Goal: Task Accomplishment & Management: Complete application form

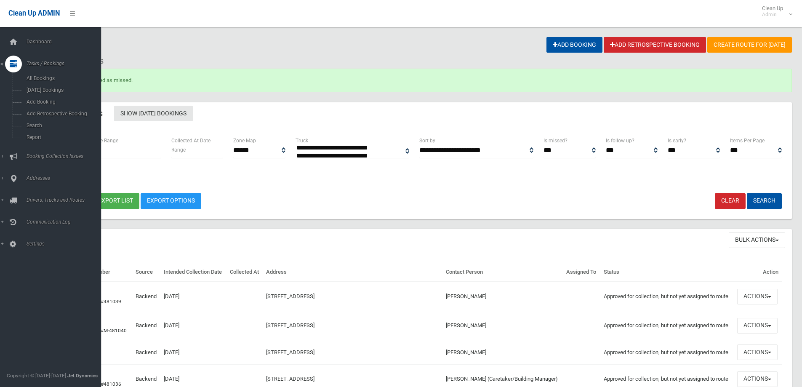
select select
click at [37, 130] on link "Search" at bounding box center [53, 126] width 107 height 12
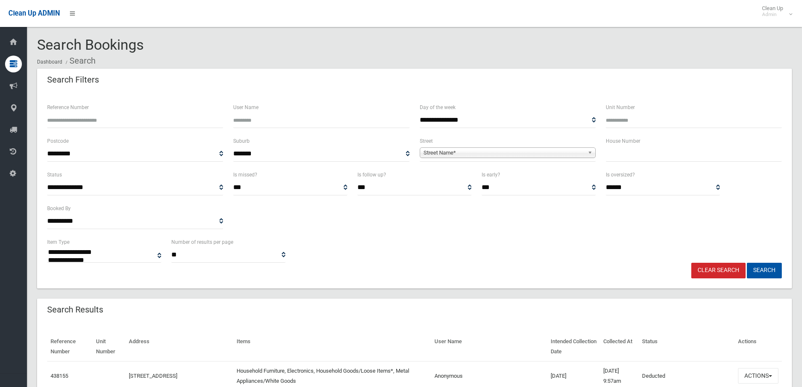
select select
click at [497, 152] on span "Street Name*" at bounding box center [503, 153] width 161 height 10
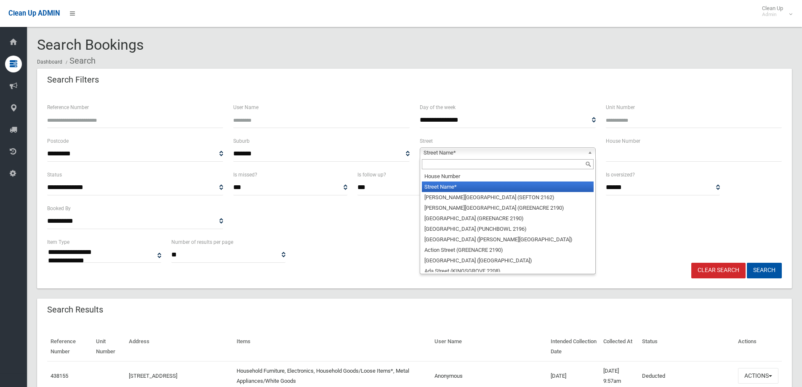
click at [483, 170] on div at bounding box center [507, 163] width 175 height 13
click at [479, 165] on input "text" at bounding box center [508, 164] width 172 height 10
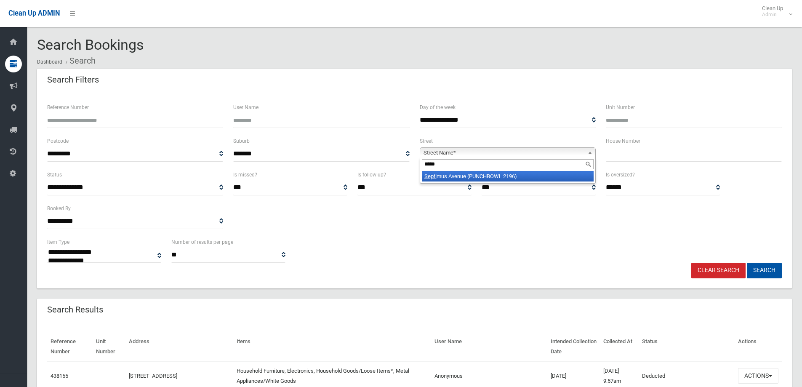
type input "*****"
click at [474, 173] on li "Septi mus Avenue (PUNCHBOWL 2196)" at bounding box center [508, 176] width 172 height 11
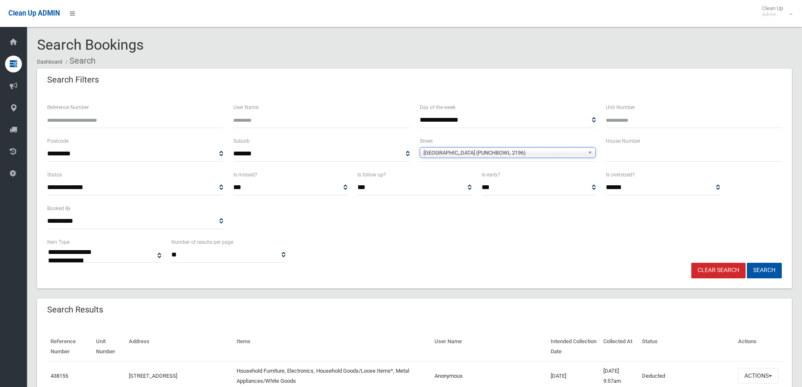
click at [652, 151] on input "text" at bounding box center [694, 154] width 176 height 16
type input "*"
click at [747, 263] on button "Search" at bounding box center [764, 271] width 35 height 16
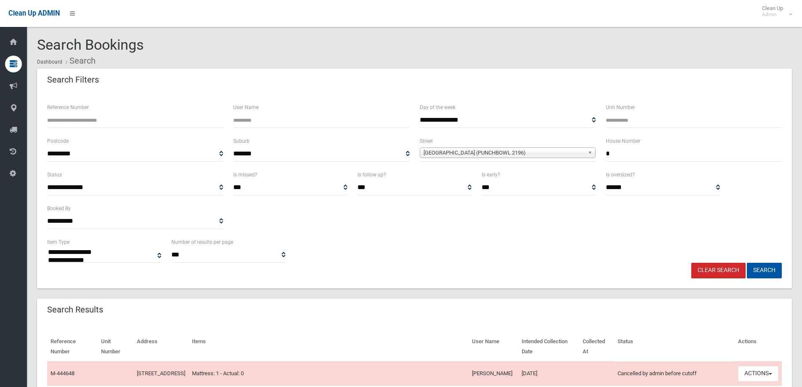
select select
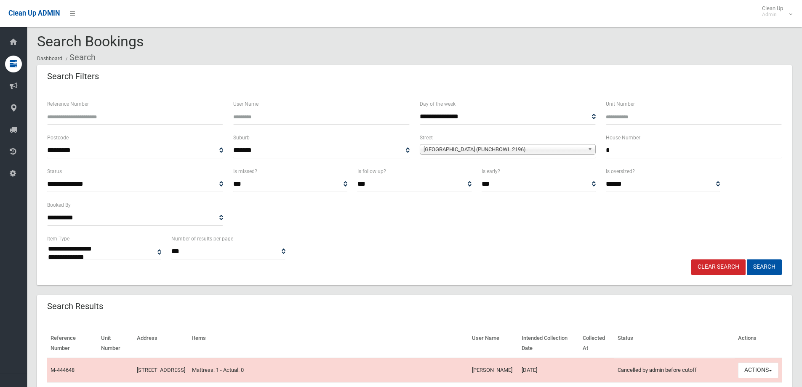
scroll to position [168, 0]
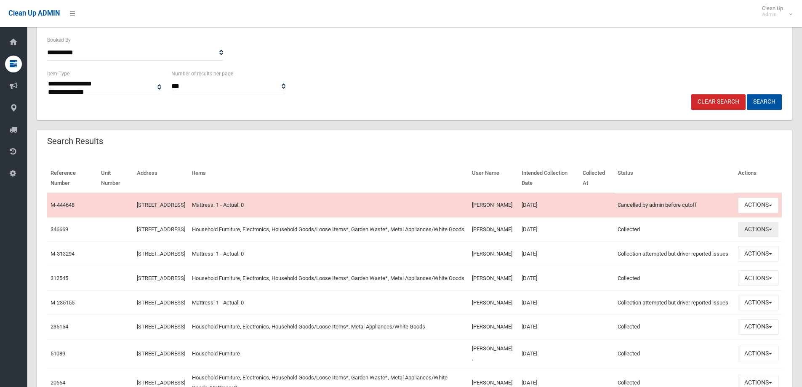
click at [747, 237] on button "Actions" at bounding box center [758, 230] width 40 height 16
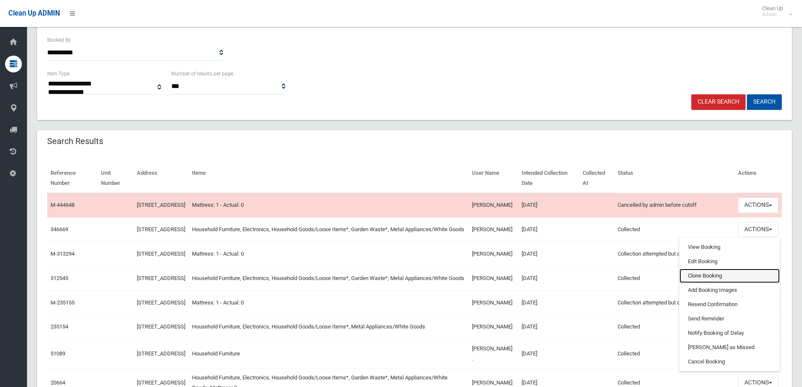
click at [726, 281] on link "Clone Booking" at bounding box center [729, 276] width 100 height 14
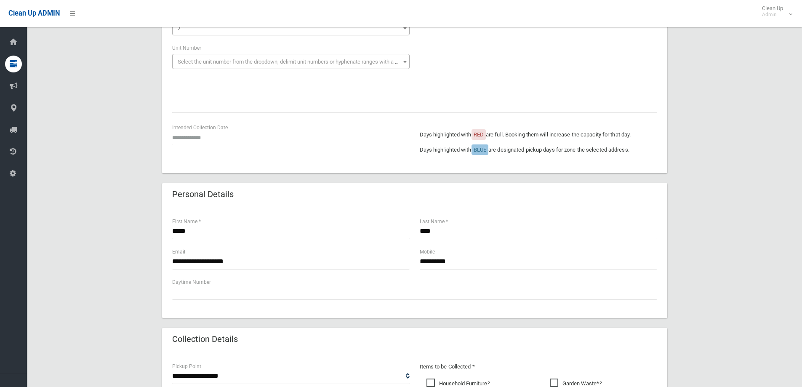
scroll to position [168, 0]
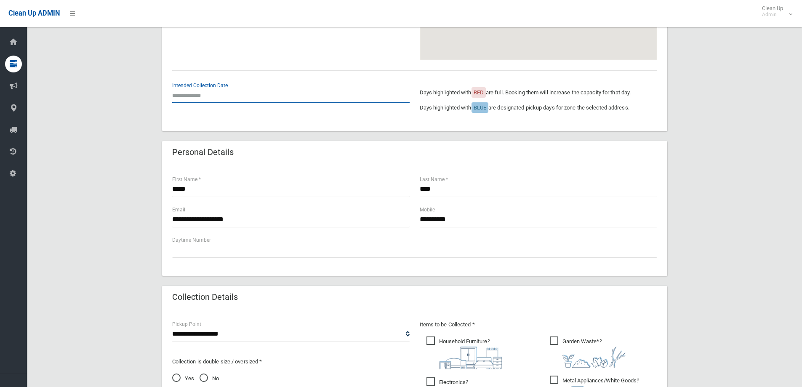
click at [193, 93] on input "text" at bounding box center [290, 96] width 237 height 16
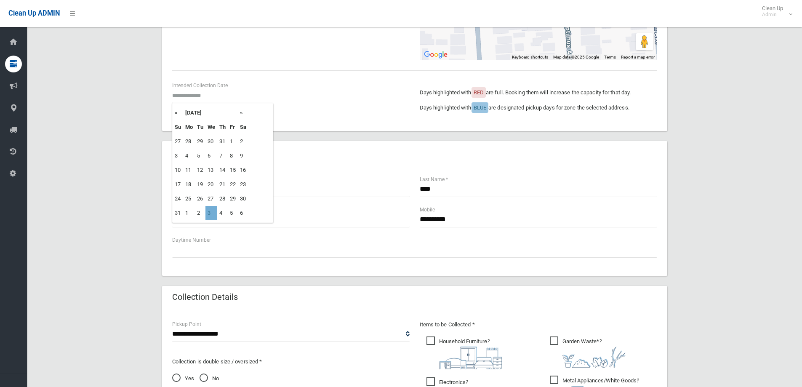
click at [214, 213] on td "3" at bounding box center [211, 213] width 12 height 14
type input "**********"
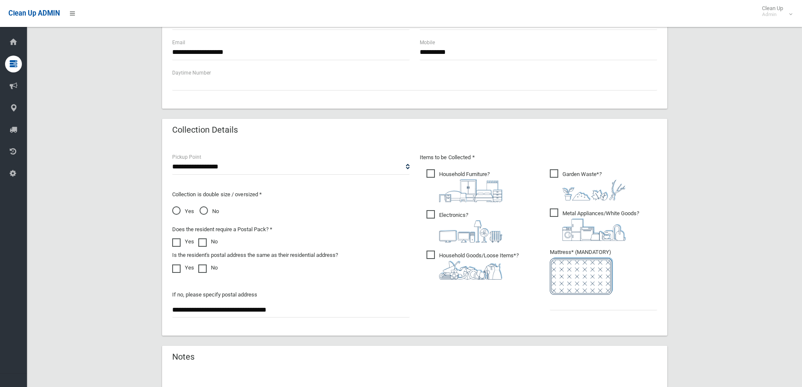
scroll to position [337, 0]
click at [601, 300] on input "text" at bounding box center [603, 301] width 107 height 16
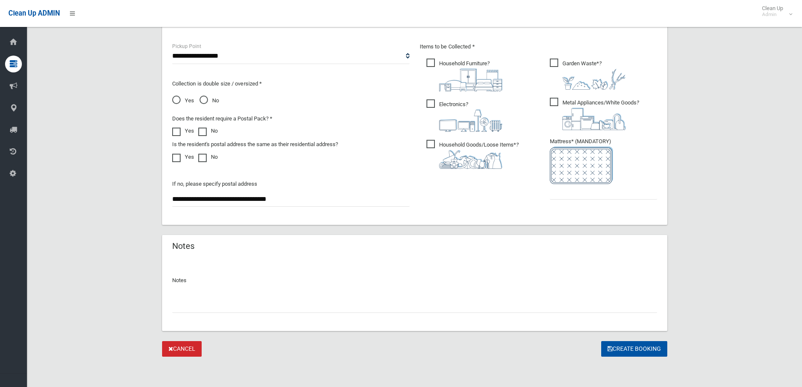
click at [178, 100] on span "Yes" at bounding box center [183, 101] width 22 height 10
click at [573, 199] on input "text" at bounding box center [603, 192] width 107 height 16
type input "*"
click at [633, 355] on button "Create Booking" at bounding box center [634, 349] width 66 height 16
click at [631, 352] on div "Create Booking" at bounding box center [634, 349] width 66 height 16
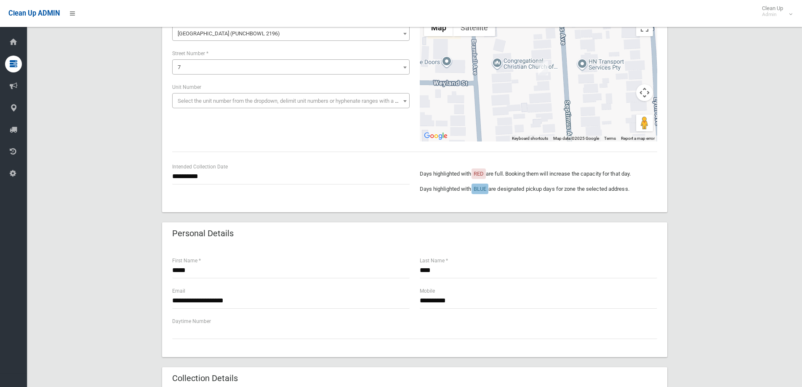
scroll to position [0, 0]
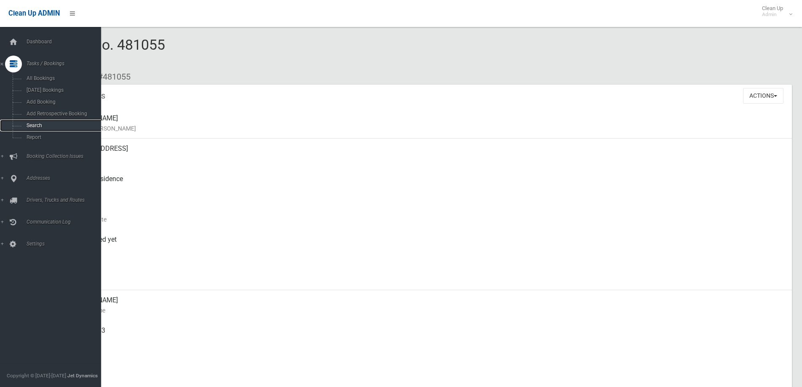
click at [62, 125] on span "Search" at bounding box center [62, 125] width 76 height 6
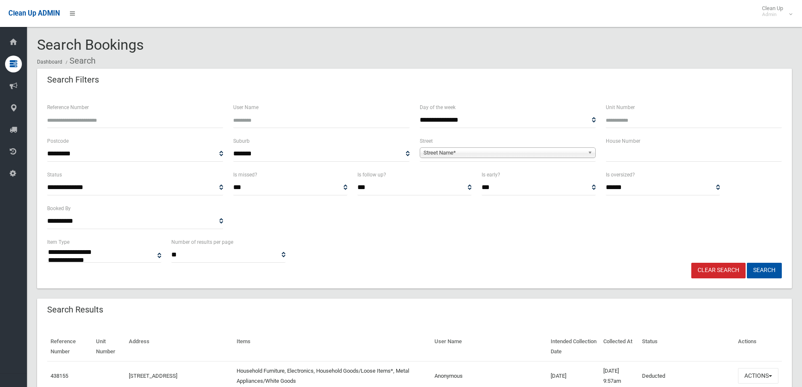
select select
click at [447, 155] on span "Street Name*" at bounding box center [503, 153] width 161 height 10
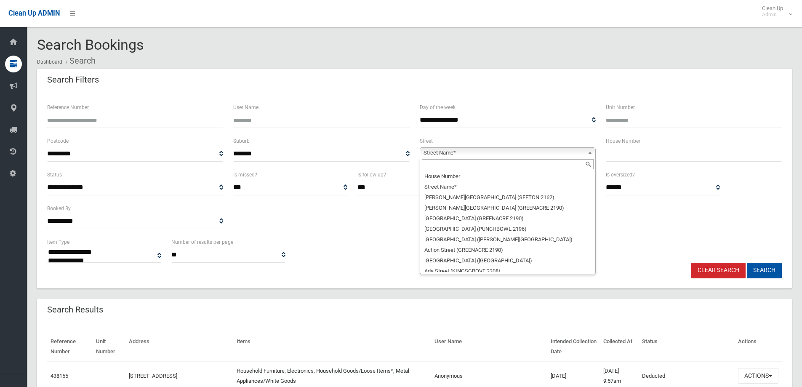
click at [463, 164] on input "text" at bounding box center [508, 164] width 172 height 10
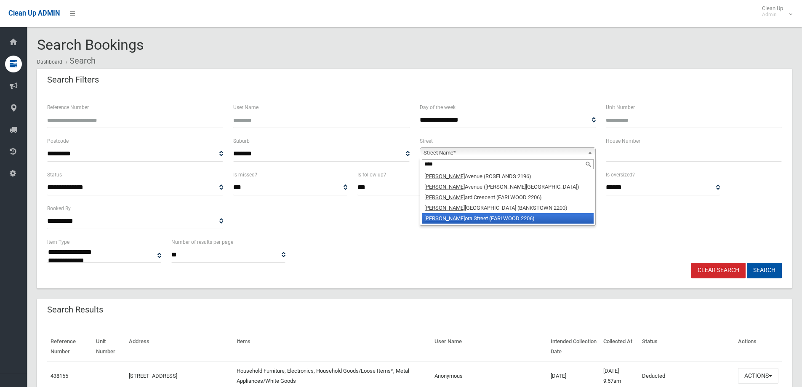
type input "****"
click at [479, 217] on li "Leon ora Street (EARLWOOD 2206)" at bounding box center [508, 218] width 172 height 11
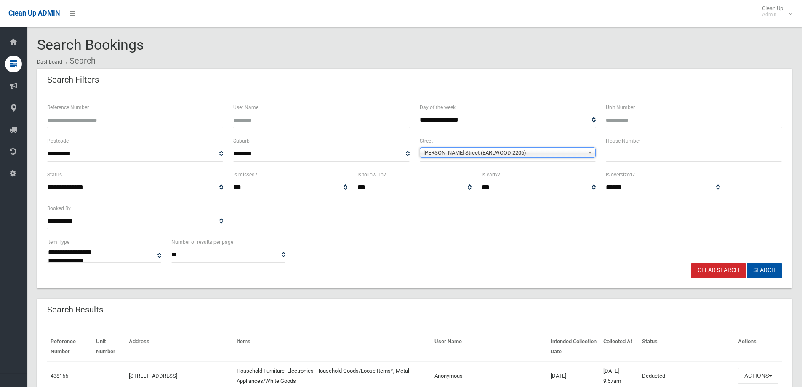
click at [622, 154] on input "text" at bounding box center [694, 154] width 176 height 16
type input "**"
click at [747, 263] on button "Search" at bounding box center [764, 271] width 35 height 16
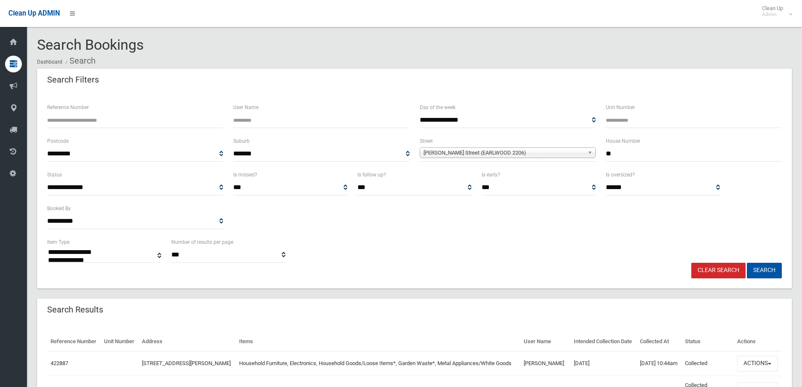
select select
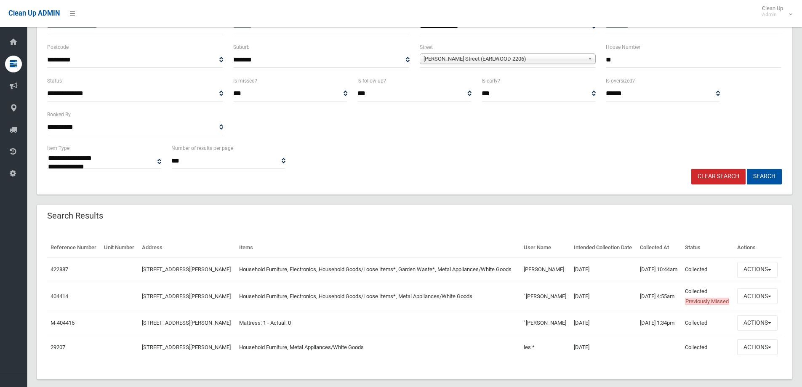
scroll to position [126, 0]
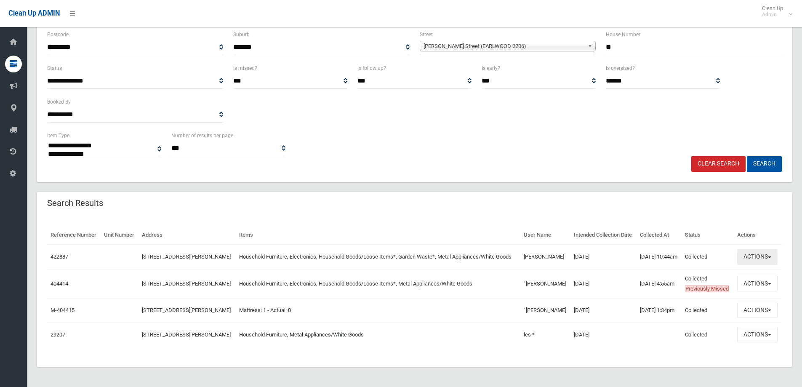
click at [747, 251] on button "Actions" at bounding box center [757, 257] width 40 height 16
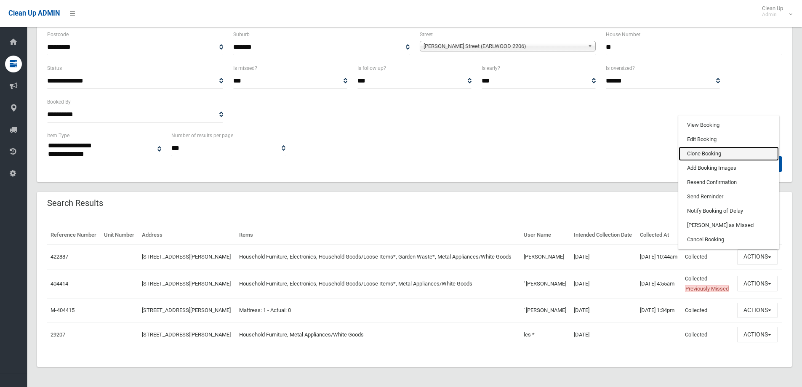
click at [696, 149] on link "Clone Booking" at bounding box center [728, 153] width 100 height 14
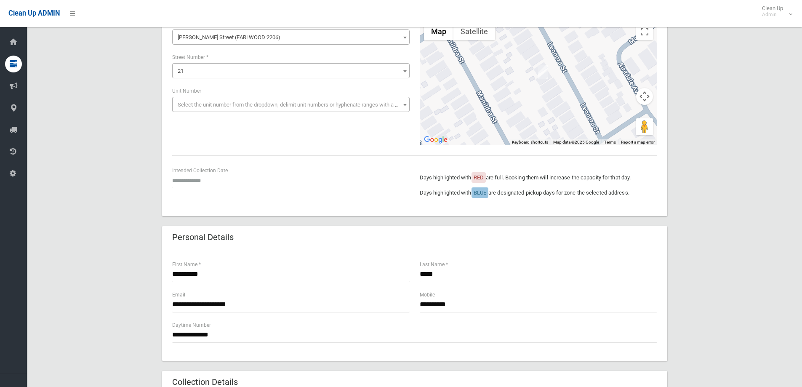
scroll to position [84, 0]
click at [189, 180] on input "text" at bounding box center [290, 180] width 237 height 16
click at [241, 59] on th "»" at bounding box center [243, 60] width 11 height 14
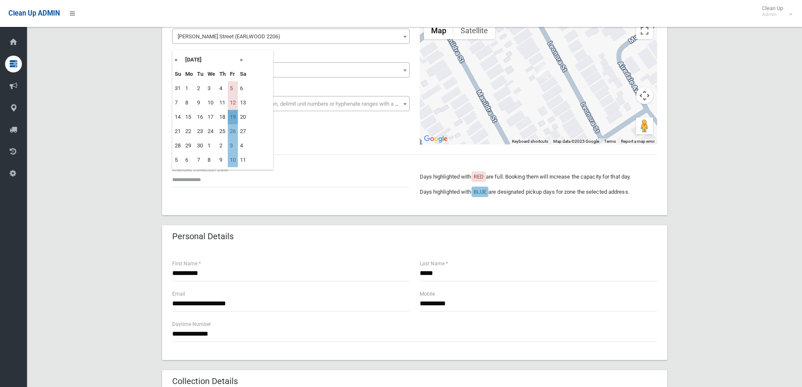
click at [234, 114] on td "19" at bounding box center [233, 117] width 10 height 14
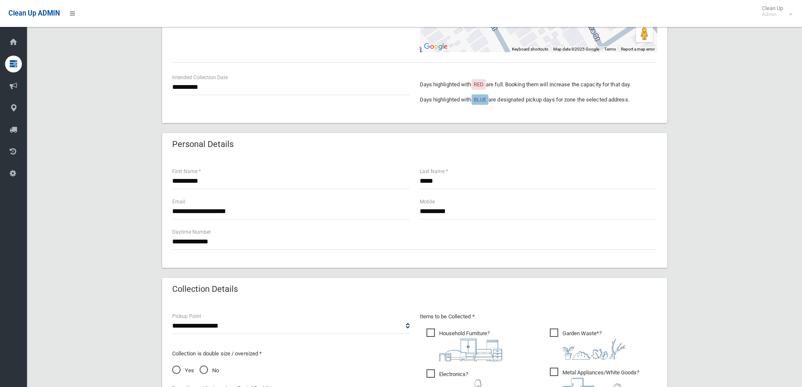
scroll to position [0, 0]
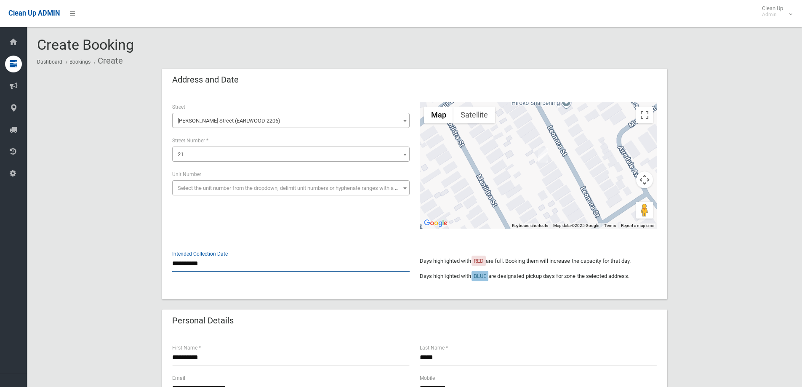
click at [216, 263] on input "**********" at bounding box center [290, 264] width 237 height 16
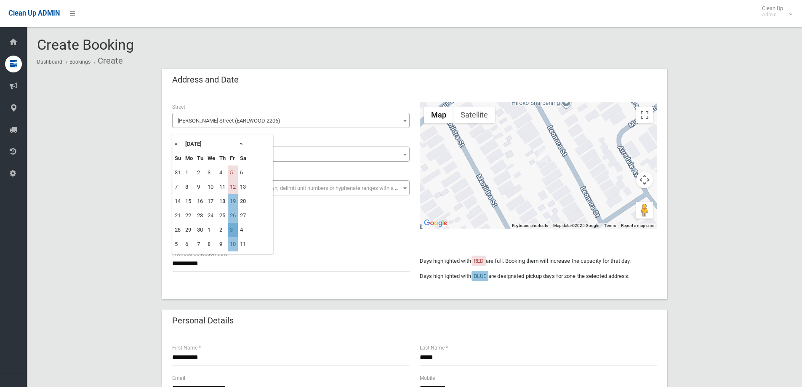
click at [233, 228] on td "3" at bounding box center [233, 230] width 10 height 14
type input "**********"
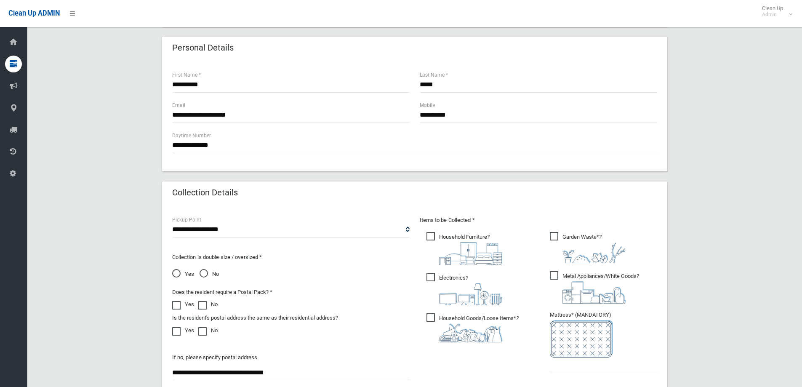
scroll to position [337, 0]
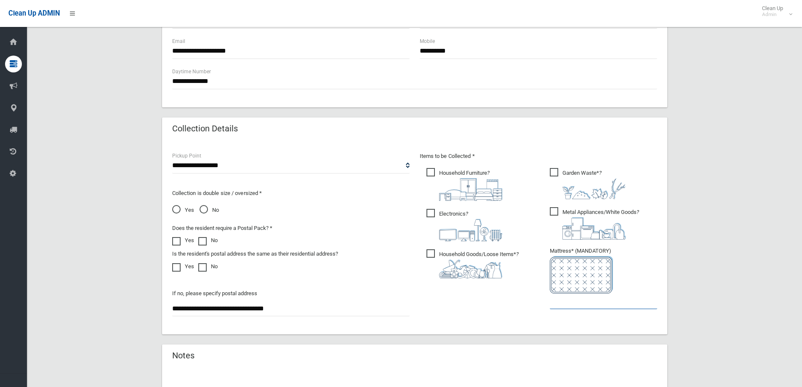
click at [561, 301] on input "text" at bounding box center [603, 301] width 107 height 16
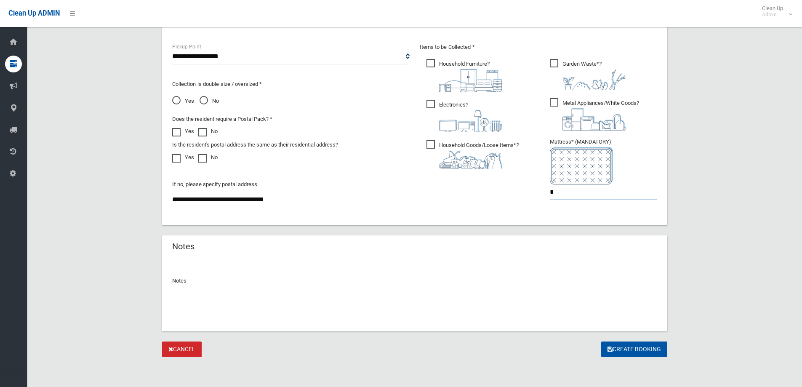
scroll to position [446, 0]
type input "*"
click at [601, 347] on button "Create Booking" at bounding box center [634, 349] width 66 height 16
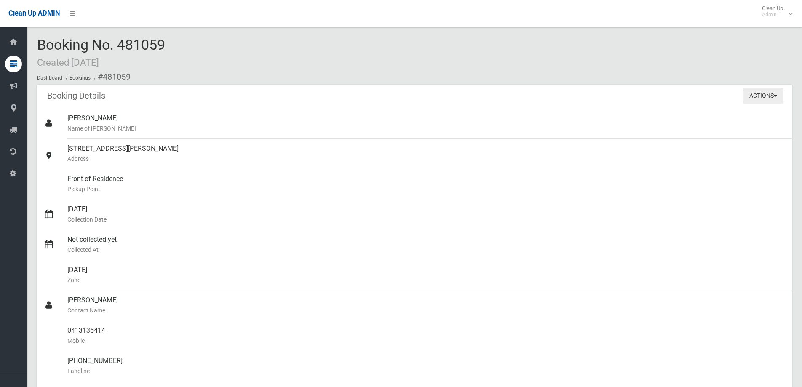
click at [751, 101] on button "Actions" at bounding box center [763, 96] width 40 height 16
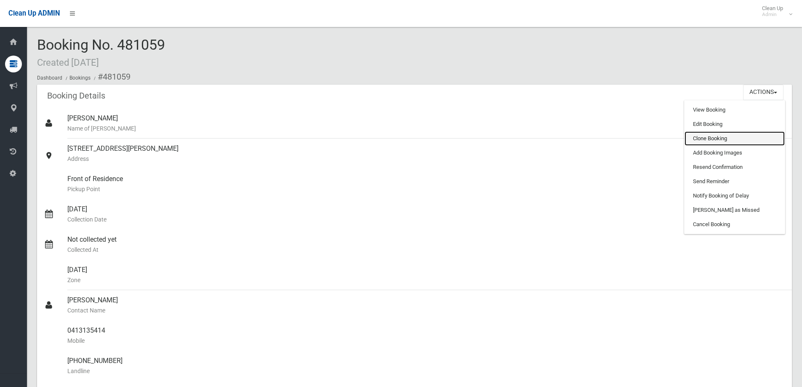
click at [726, 140] on link "Clone Booking" at bounding box center [734, 138] width 100 height 14
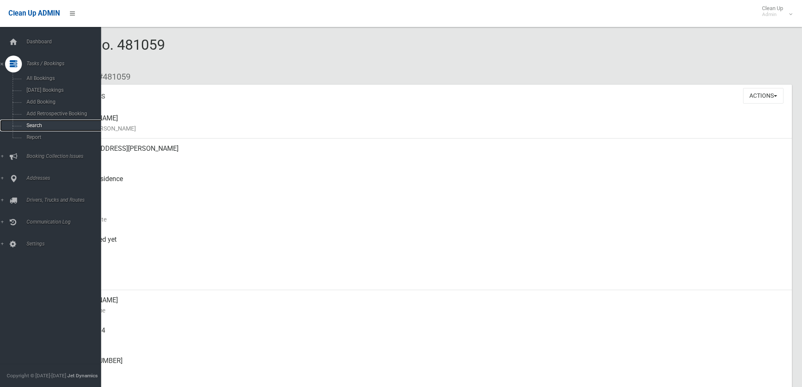
click at [43, 121] on link "Search" at bounding box center [53, 126] width 107 height 12
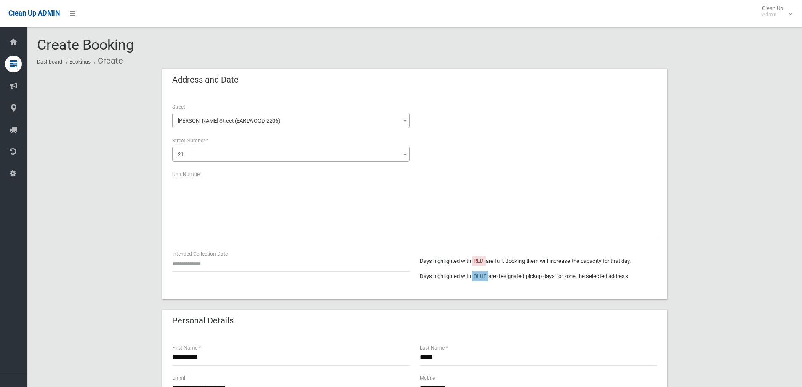
scroll to position [84, 0]
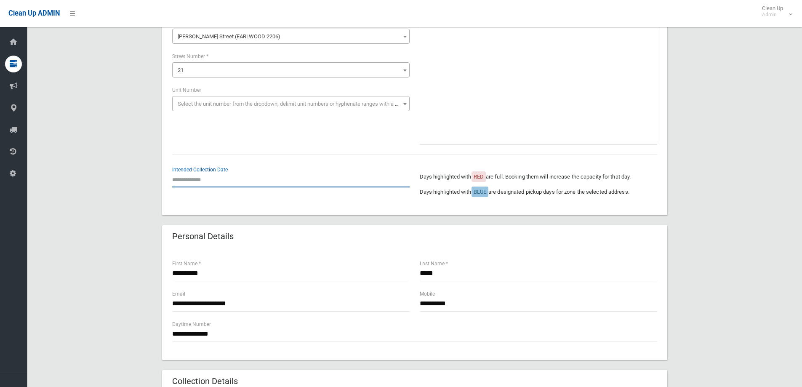
click at [213, 180] on input "text" at bounding box center [290, 180] width 237 height 16
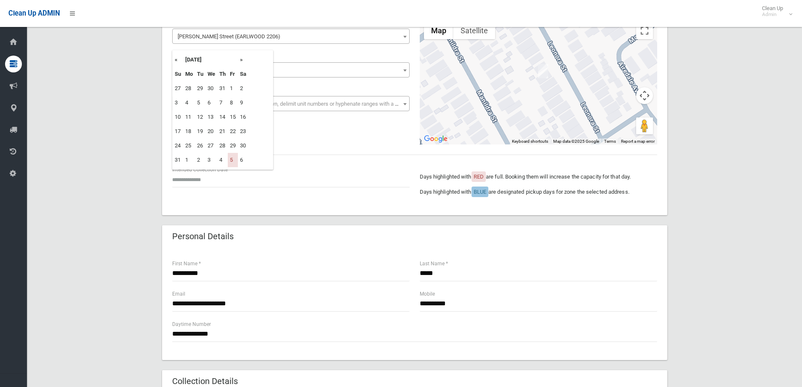
click at [240, 58] on th "»" at bounding box center [243, 60] width 11 height 14
click at [241, 58] on th "»" at bounding box center [243, 60] width 11 height 14
click at [176, 57] on th "«" at bounding box center [178, 60] width 11 height 14
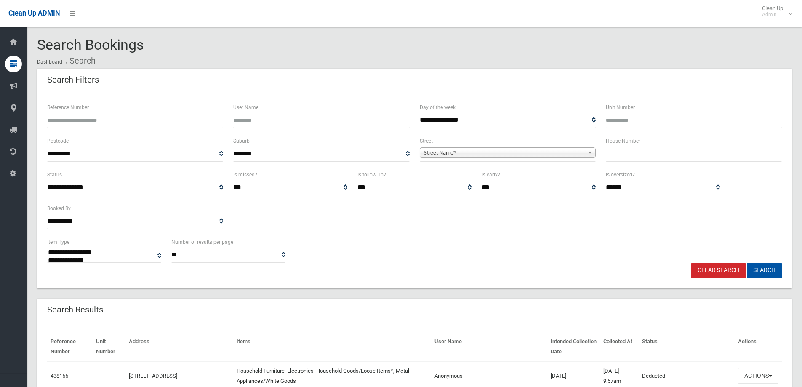
select select
click at [476, 151] on span "Street Name*" at bounding box center [503, 153] width 161 height 10
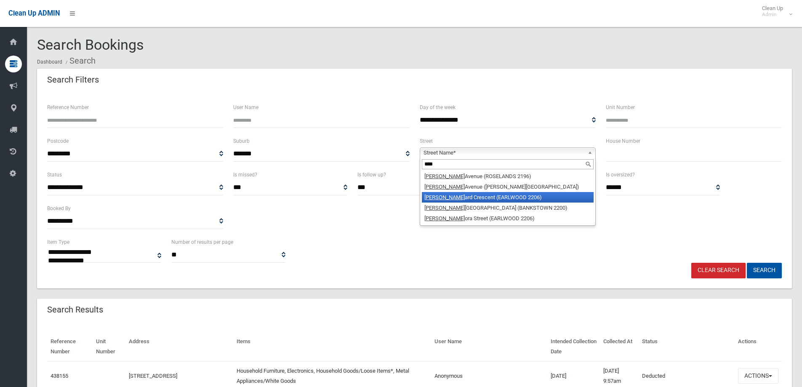
type input "****"
click at [453, 198] on li "Leon ard Crescent (EARLWOOD 2206)" at bounding box center [508, 197] width 172 height 11
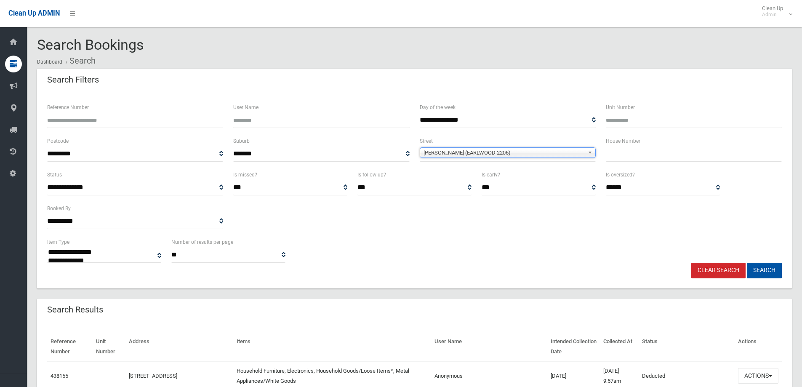
click at [626, 157] on input "text" at bounding box center [694, 154] width 176 height 16
type input "**"
click at [760, 264] on button "Search" at bounding box center [764, 271] width 35 height 16
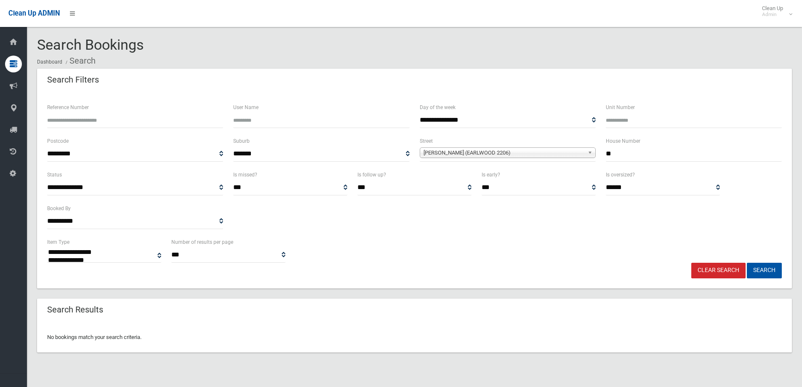
select select
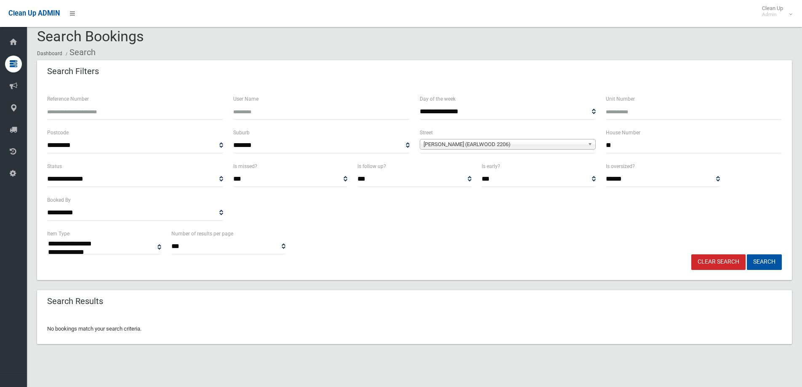
scroll to position [10, 0]
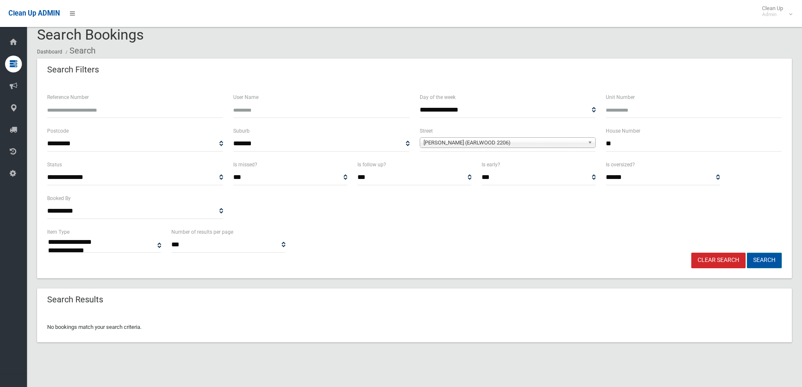
click at [765, 258] on button "Search" at bounding box center [764, 261] width 35 height 16
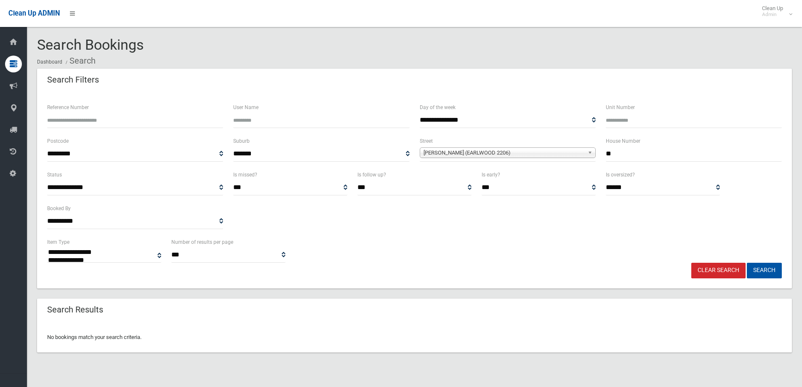
select select
click at [520, 146] on span "**********" at bounding box center [508, 154] width 176 height 16
click at [519, 155] on span "Leonard Crescent (EARLWOOD 2206)" at bounding box center [503, 153] width 161 height 10
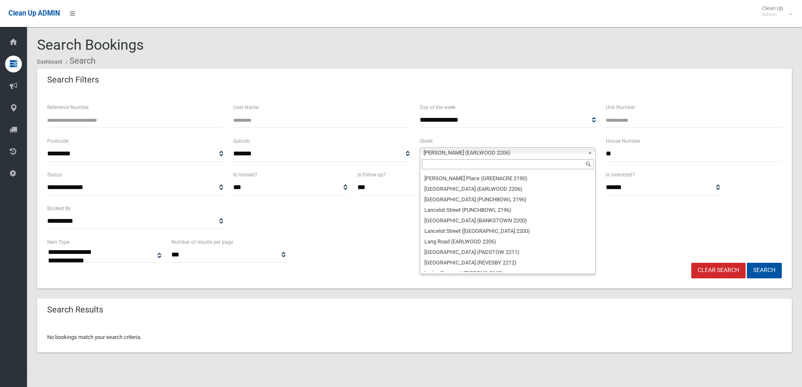
scroll to position [13048, 0]
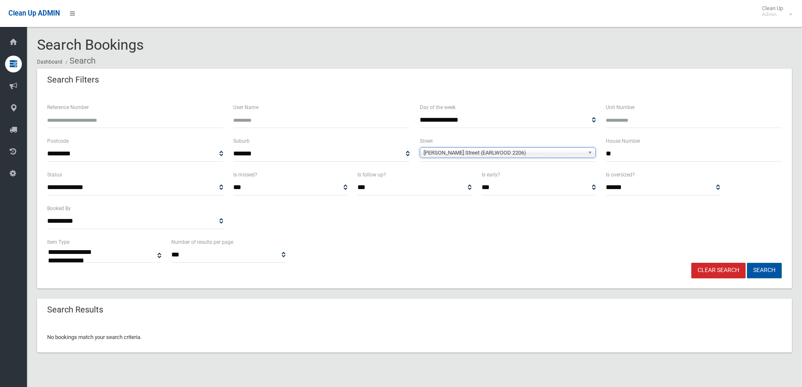
click at [760, 269] on button "Search" at bounding box center [764, 271] width 35 height 16
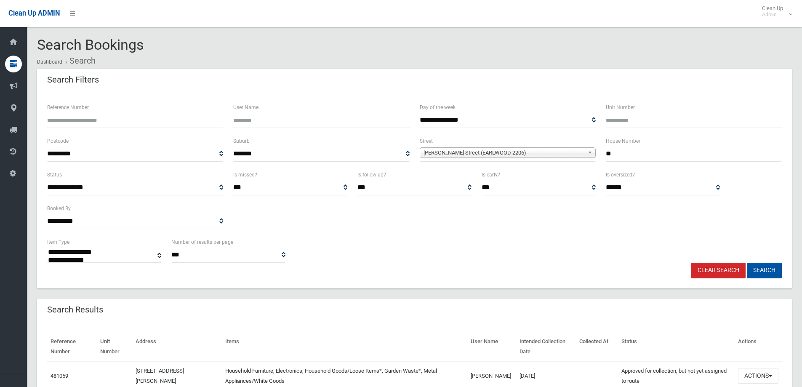
select select
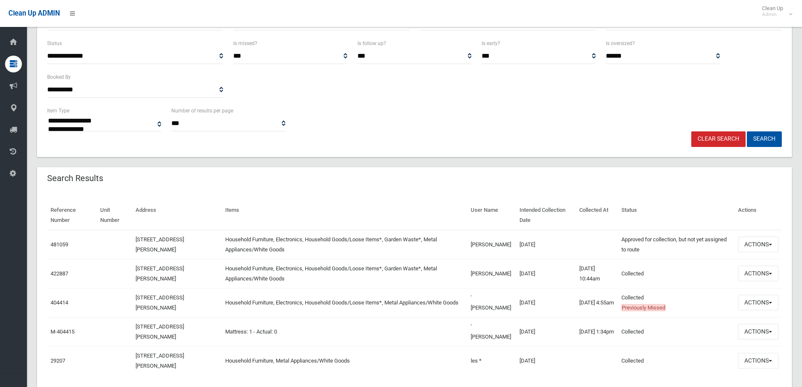
scroll to position [160, 0]
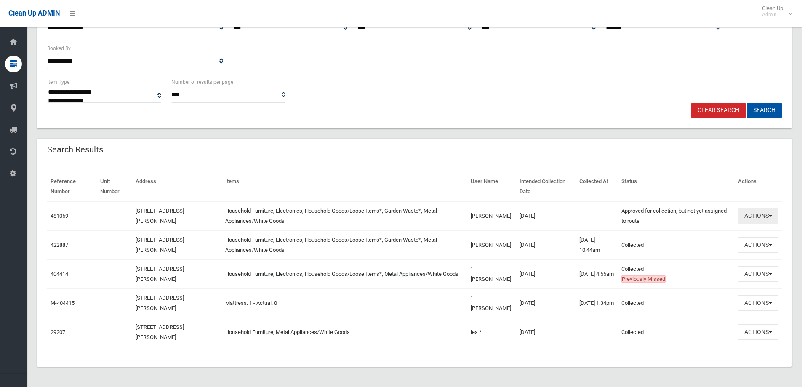
click at [745, 217] on button "Actions" at bounding box center [758, 216] width 40 height 16
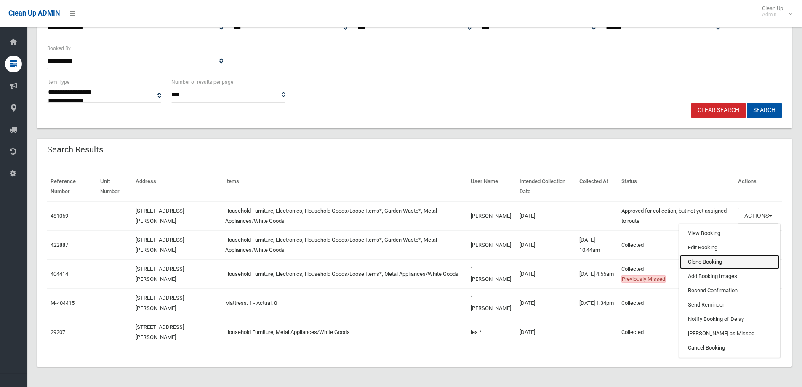
click at [711, 261] on link "Clone Booking" at bounding box center [729, 262] width 100 height 14
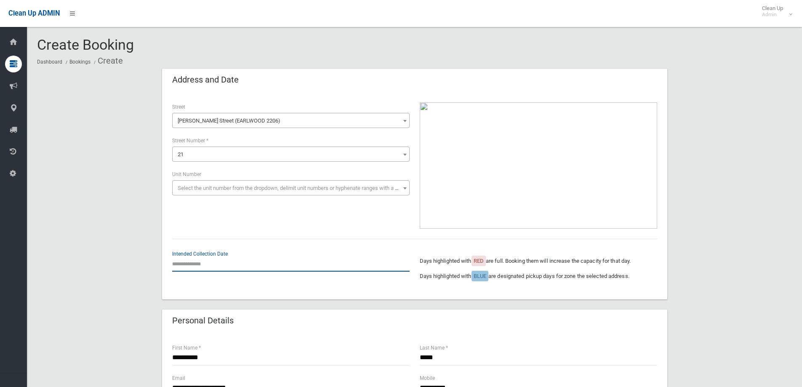
click at [206, 265] on input "text" at bounding box center [290, 264] width 237 height 16
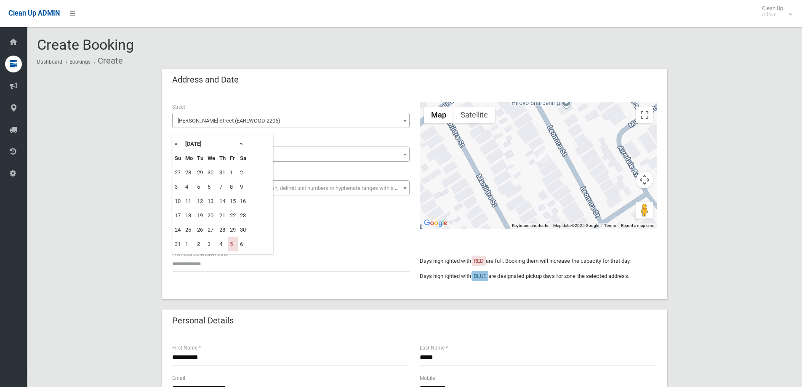
click at [242, 144] on th "»" at bounding box center [243, 144] width 11 height 14
click at [234, 214] on td "21" at bounding box center [233, 215] width 10 height 14
type input "**********"
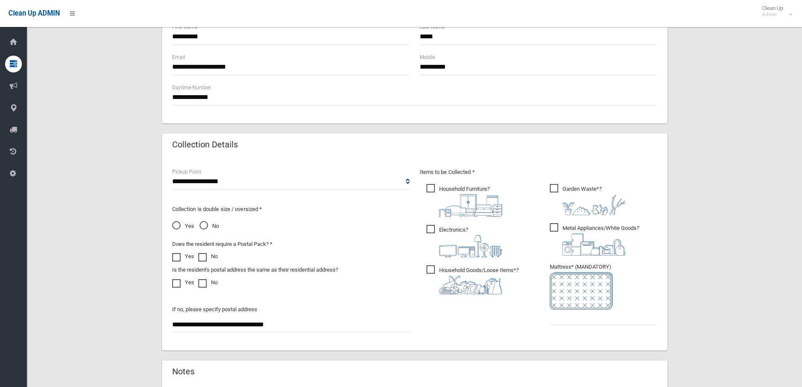
scroll to position [446, 0]
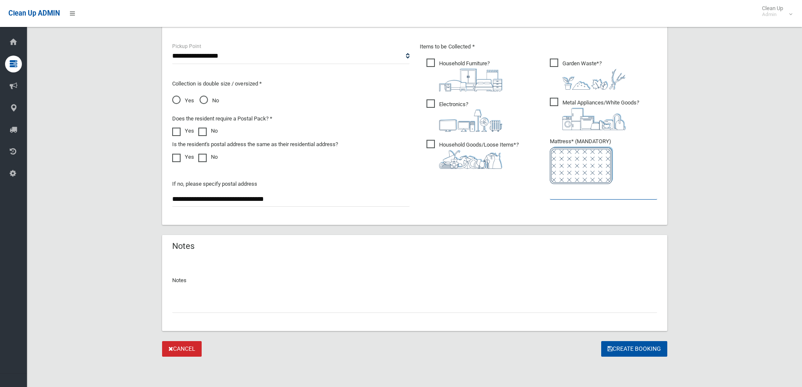
click at [565, 196] on input "text" at bounding box center [603, 192] width 107 height 16
type input "*"
click at [638, 351] on button "Create Booking" at bounding box center [634, 349] width 66 height 16
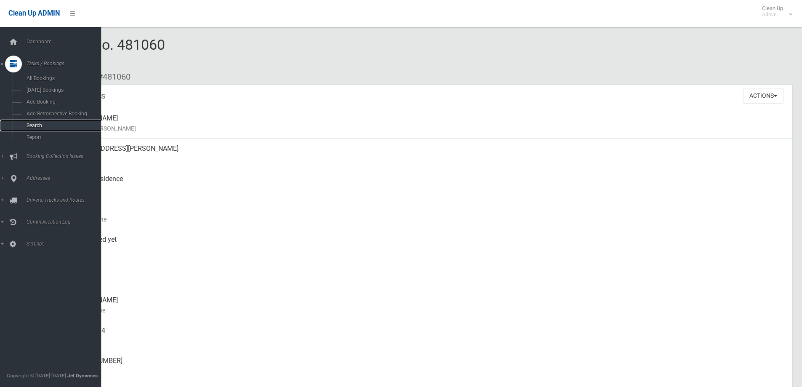
click at [40, 125] on span "Search" at bounding box center [62, 125] width 76 height 6
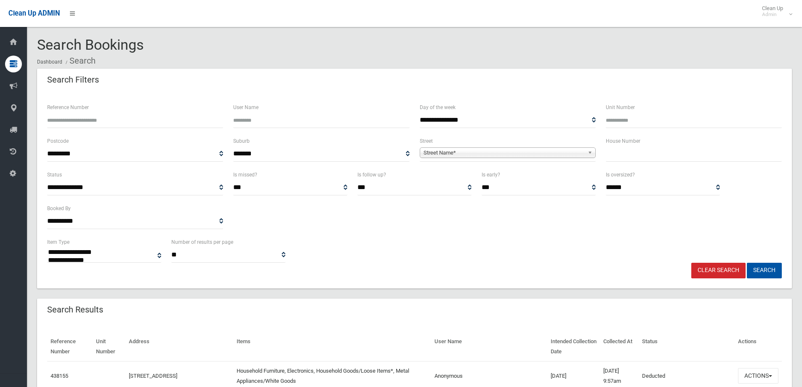
select select
click at [454, 154] on span "Street Name*" at bounding box center [503, 153] width 161 height 10
click at [453, 154] on span "Street Name*" at bounding box center [503, 153] width 161 height 10
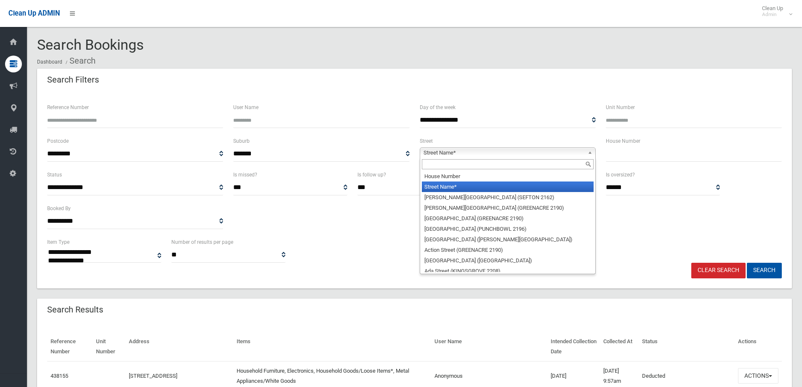
click at [453, 154] on span "Street Name*" at bounding box center [503, 153] width 161 height 10
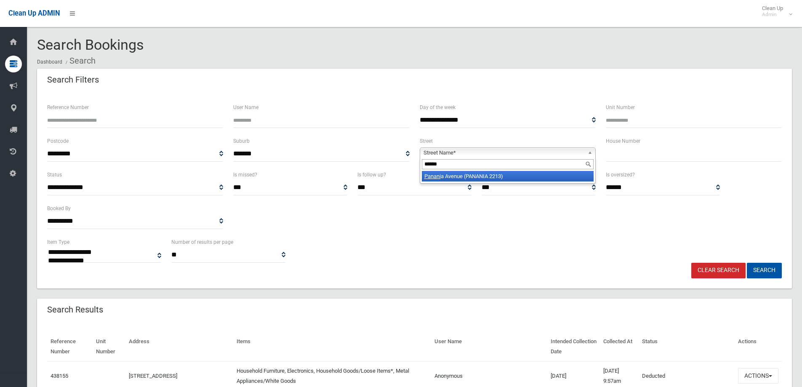
type input "******"
click at [455, 176] on li "Panani a Avenue (PANANIA 2213)" at bounding box center [508, 176] width 172 height 11
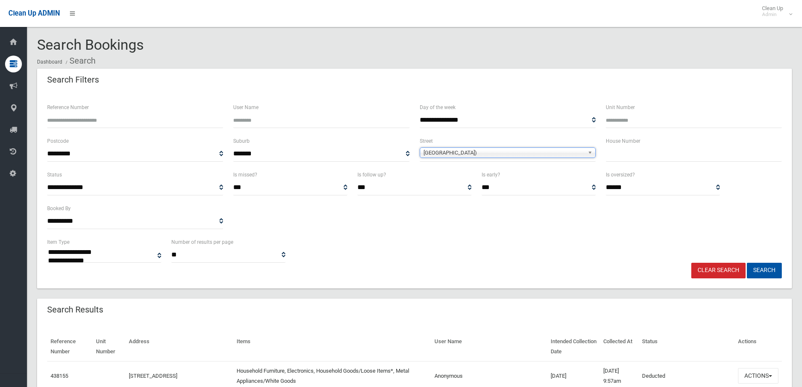
click at [649, 160] on input "text" at bounding box center [694, 154] width 176 height 16
type input "*"
click at [766, 270] on button "Search" at bounding box center [764, 271] width 35 height 16
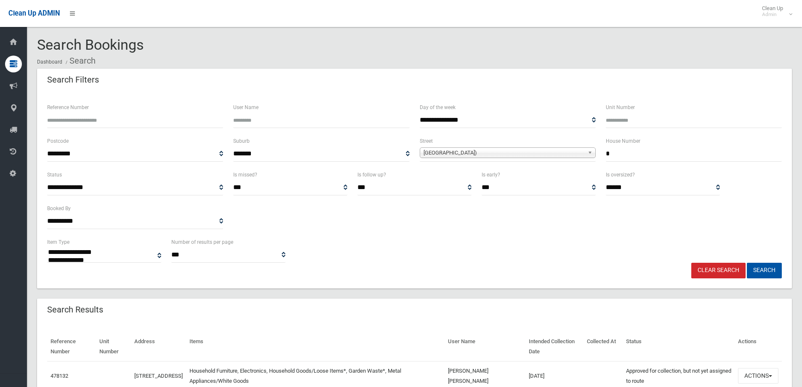
select select
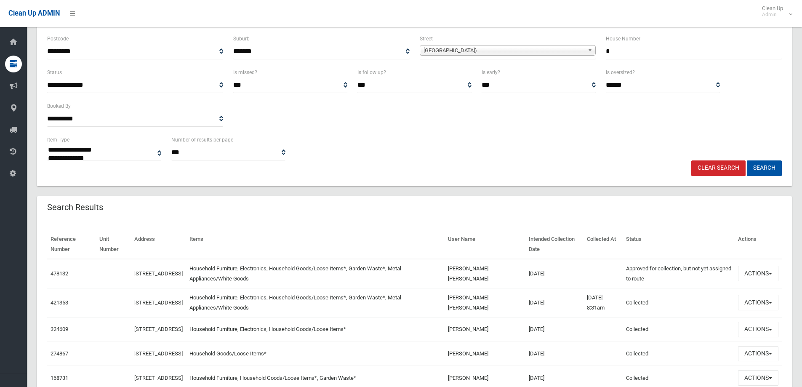
scroll to position [218, 0]
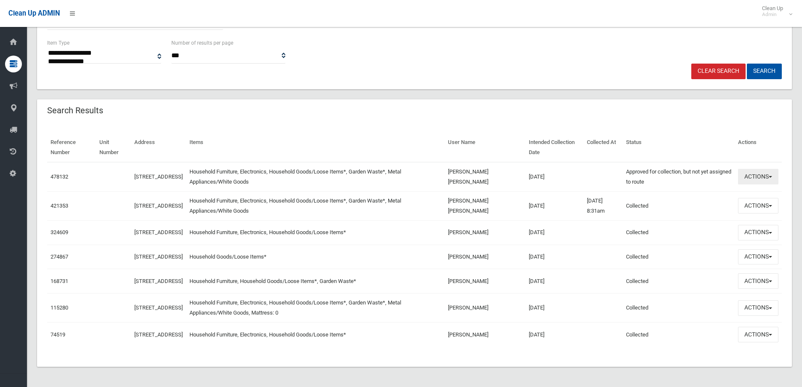
click at [758, 169] on button "Actions" at bounding box center [758, 177] width 40 height 16
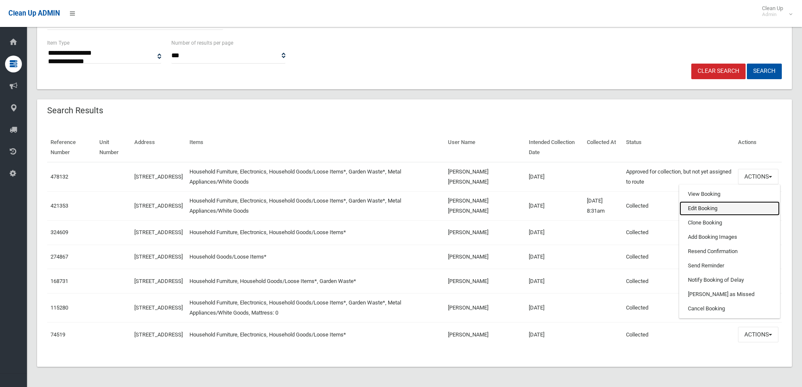
click at [717, 201] on link "Edit Booking" at bounding box center [729, 208] width 100 height 14
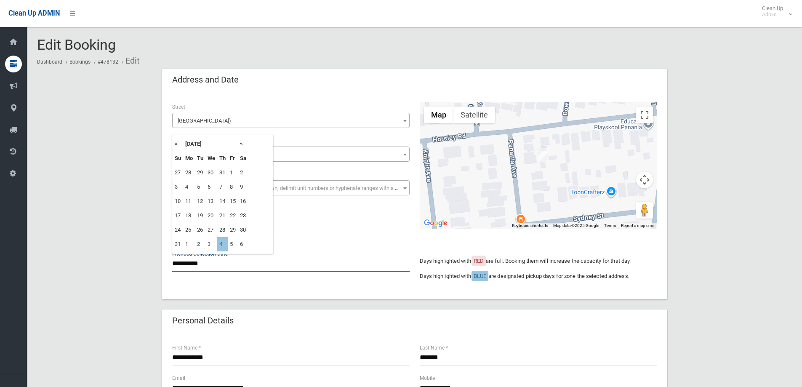
click at [224, 266] on input "**********" at bounding box center [290, 264] width 237 height 16
click at [223, 247] on td "4" at bounding box center [222, 244] width 11 height 14
type input "**********"
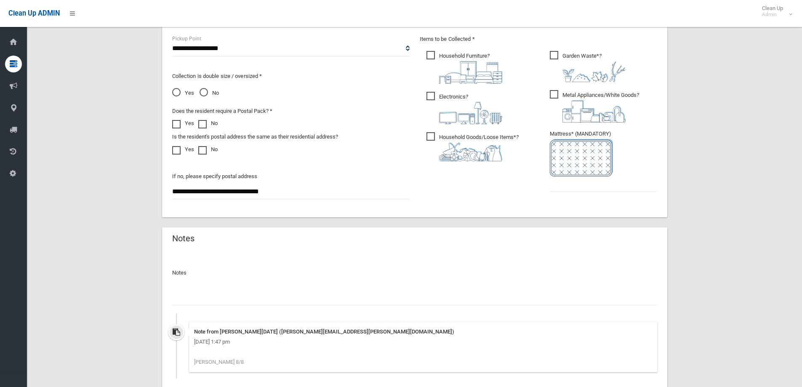
scroll to position [463, 0]
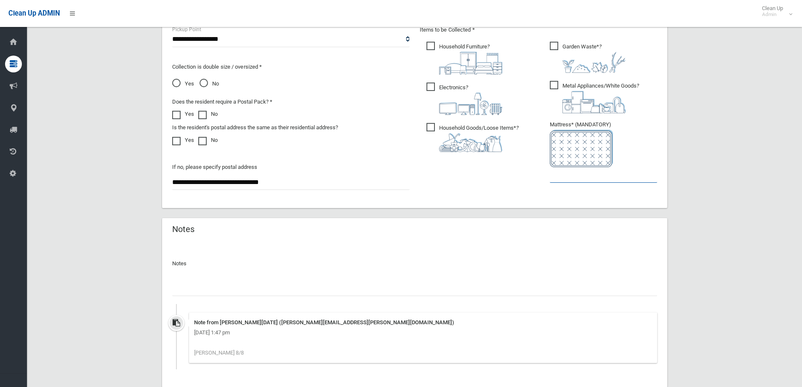
click at [568, 177] on input "text" at bounding box center [603, 175] width 107 height 16
type input "*"
click at [227, 285] on input "text" at bounding box center [414, 288] width 485 height 16
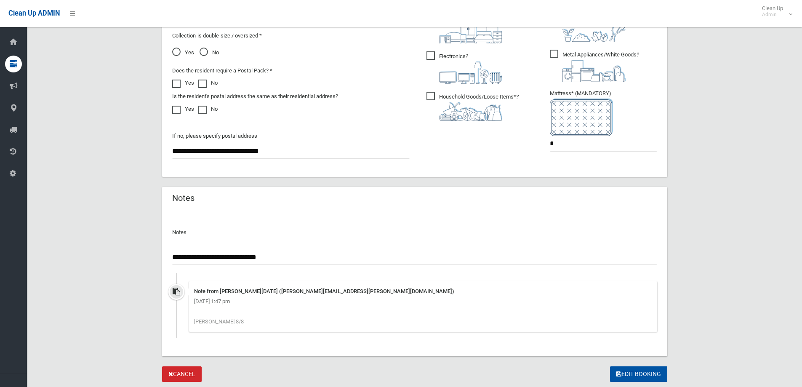
scroll to position [505, 0]
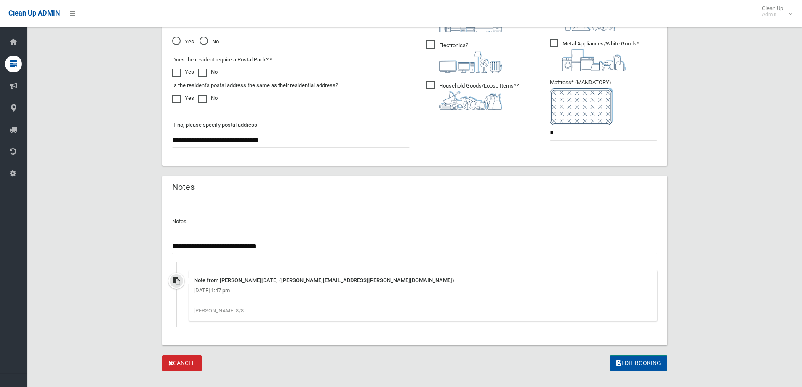
type input "**********"
click at [617, 360] on icon "submit" at bounding box center [618, 363] width 5 height 6
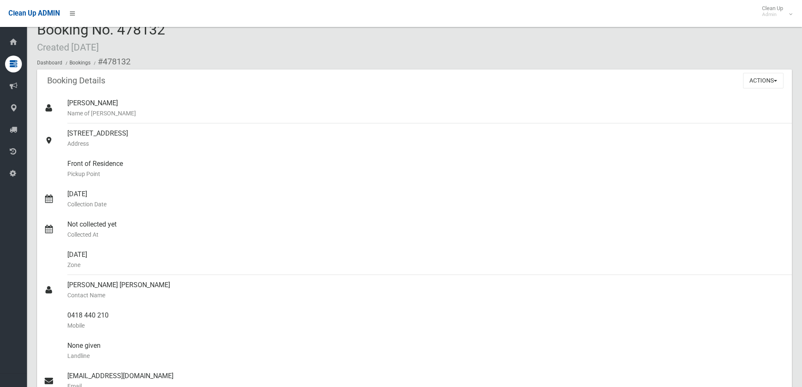
scroll to position [0, 0]
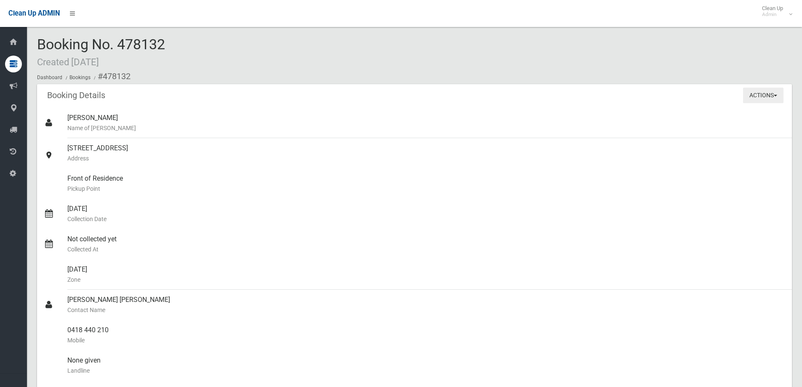
click at [760, 98] on button "Actions" at bounding box center [763, 96] width 40 height 16
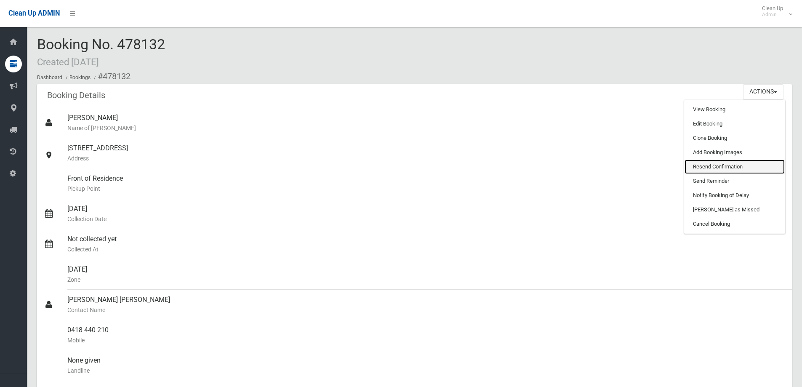
click at [725, 164] on link "Resend Confirmation" at bounding box center [734, 167] width 100 height 14
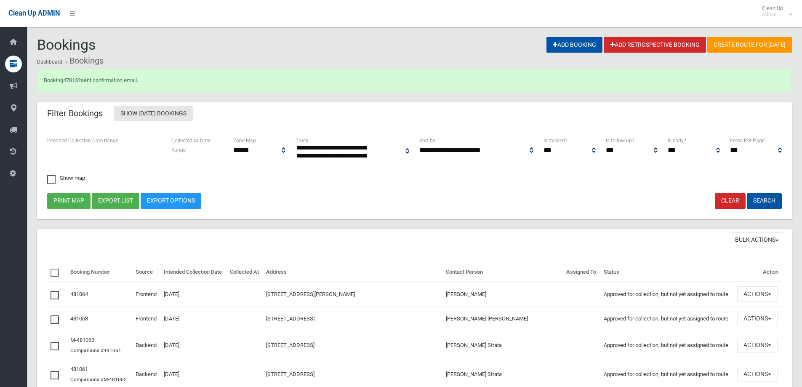
select select
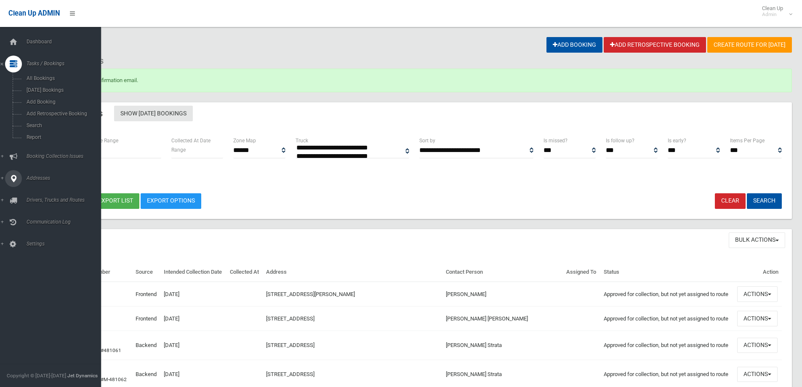
drag, startPoint x: 49, startPoint y: 174, endPoint x: 93, endPoint y: 174, distance: 43.8
click at [49, 174] on link "Addresses" at bounding box center [53, 178] width 107 height 17
click at [34, 117] on link "All Addresses" at bounding box center [53, 122] width 107 height 12
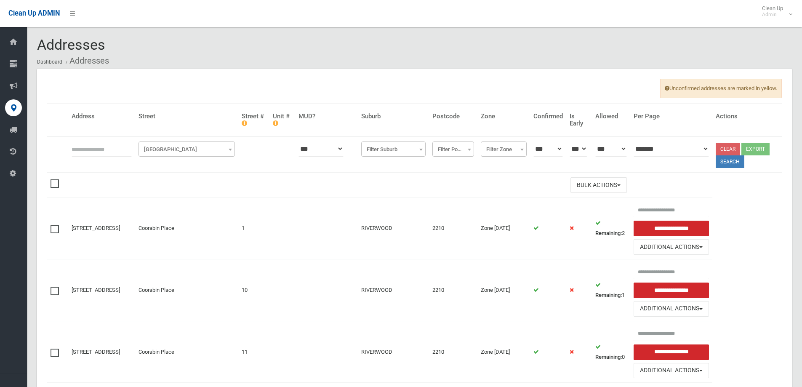
click at [196, 150] on span "[GEOGRAPHIC_DATA]" at bounding box center [187, 150] width 92 height 12
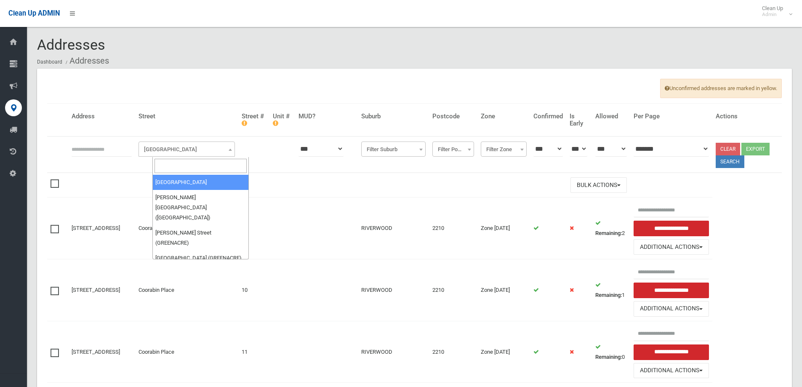
click at [185, 165] on input "search" at bounding box center [200, 166] width 92 height 14
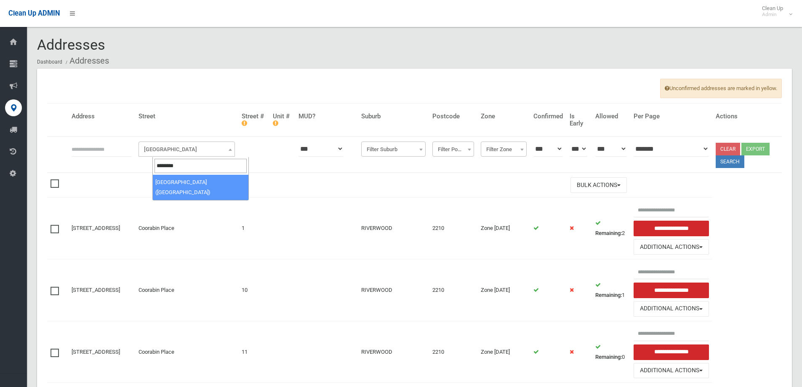
type input "*******"
select select "****"
click at [734, 158] on button "Search" at bounding box center [730, 161] width 29 height 13
click at [725, 164] on button "Search" at bounding box center [730, 161] width 29 height 13
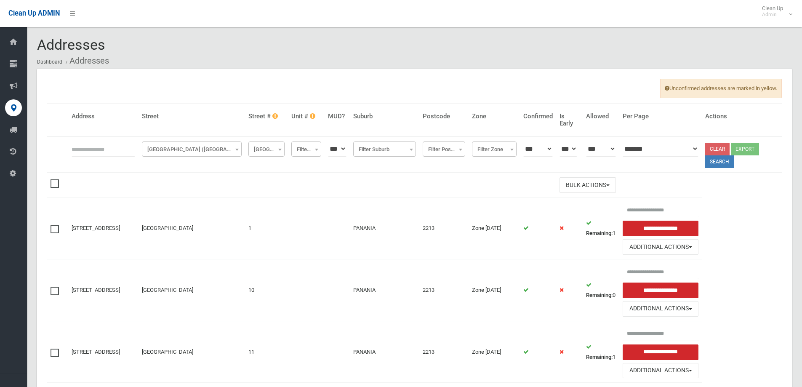
click at [282, 151] on span "Filter Street #" at bounding box center [266, 150] width 32 height 12
click at [287, 162] on input "search" at bounding box center [277, 166] width 32 height 14
type input "*"
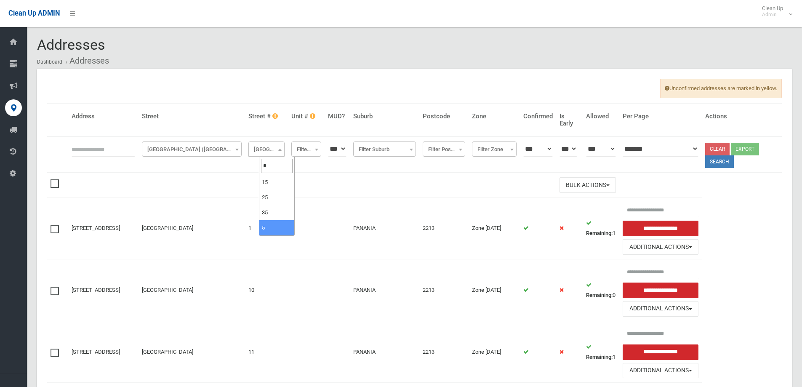
select select "*"
click at [729, 162] on button "Search" at bounding box center [719, 161] width 29 height 13
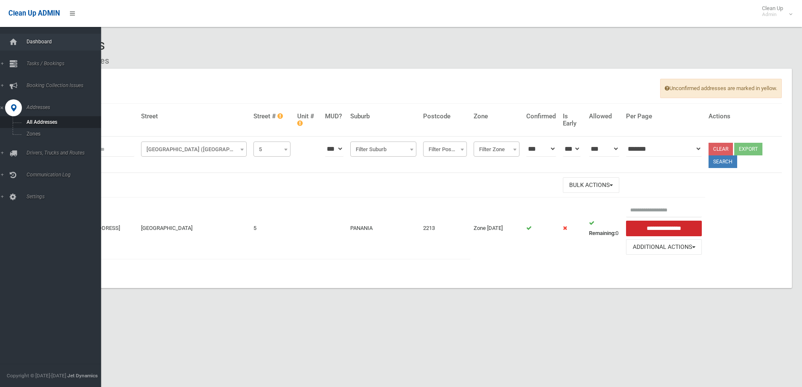
click at [42, 35] on link "Dashboard" at bounding box center [53, 42] width 107 height 17
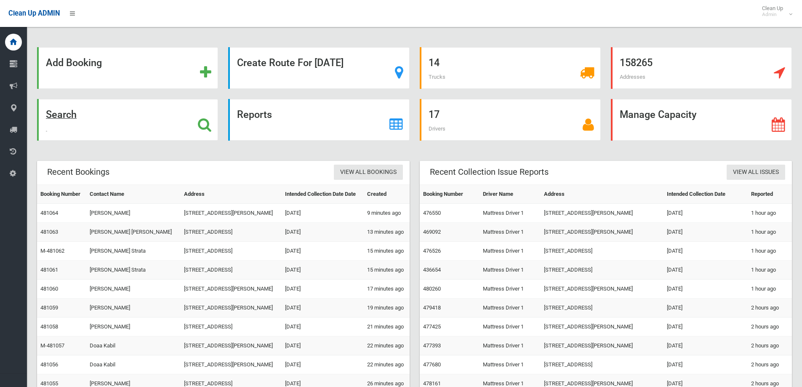
click at [63, 111] on strong "Search" at bounding box center [61, 115] width 31 height 12
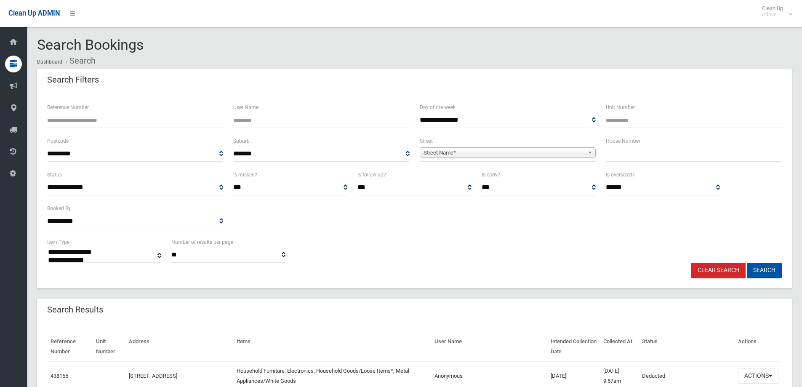
select select
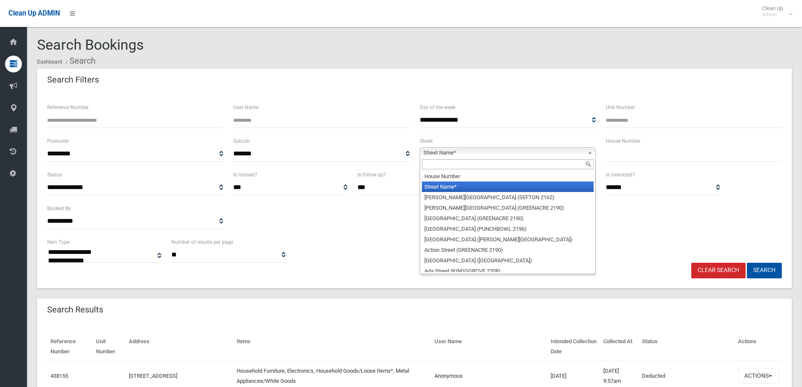
click at [445, 149] on span "Street Name*" at bounding box center [503, 153] width 161 height 10
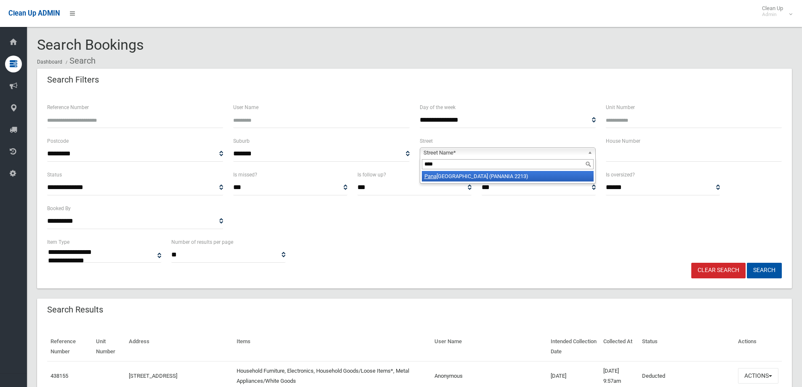
type input "****"
drag, startPoint x: 472, startPoint y: 176, endPoint x: 492, endPoint y: 172, distance: 20.1
click at [472, 176] on li "[GEOGRAPHIC_DATA] ([GEOGRAPHIC_DATA])" at bounding box center [508, 176] width 172 height 11
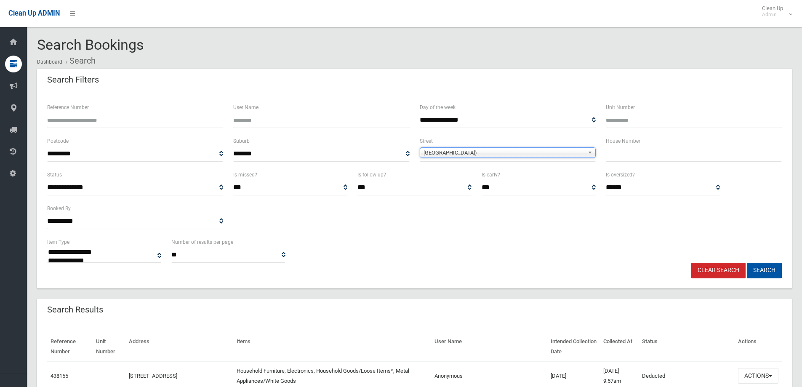
click at [606, 155] on input "text" at bounding box center [694, 154] width 176 height 16
type input "*"
click at [764, 269] on button "Search" at bounding box center [764, 271] width 35 height 16
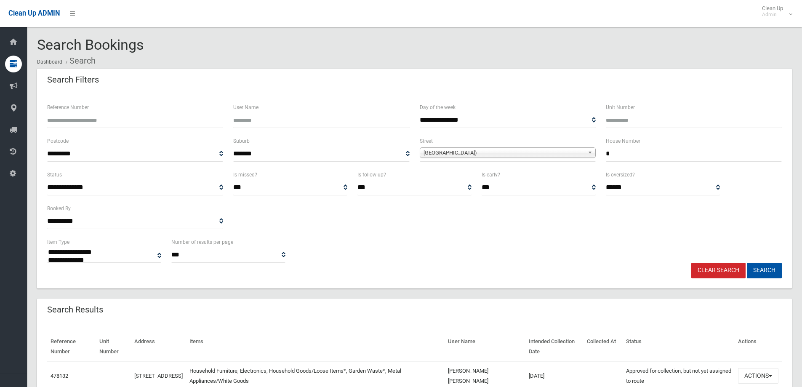
select select
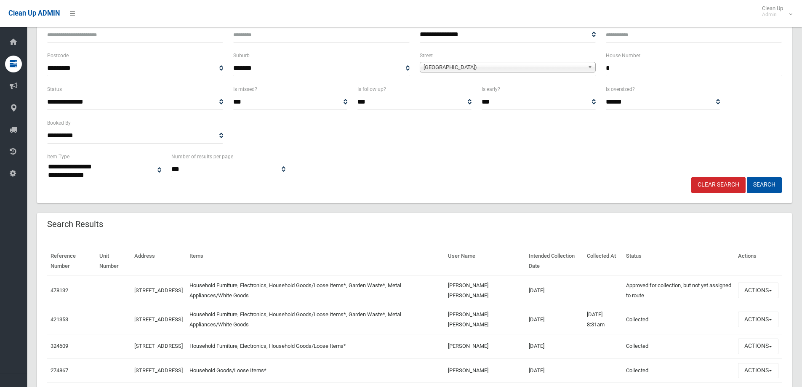
scroll to position [168, 0]
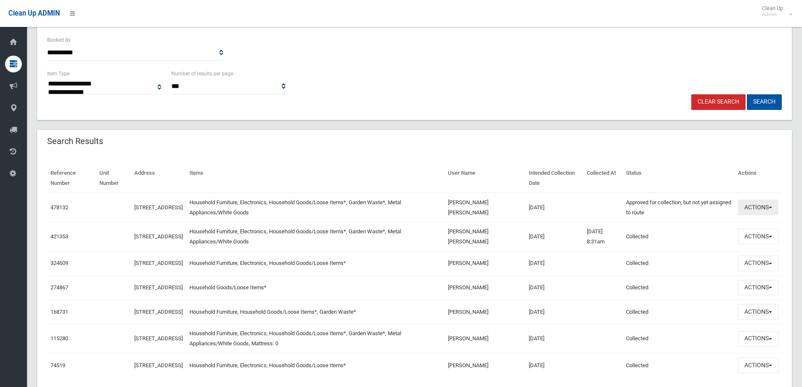
click at [757, 213] on button "Actions" at bounding box center [758, 208] width 40 height 16
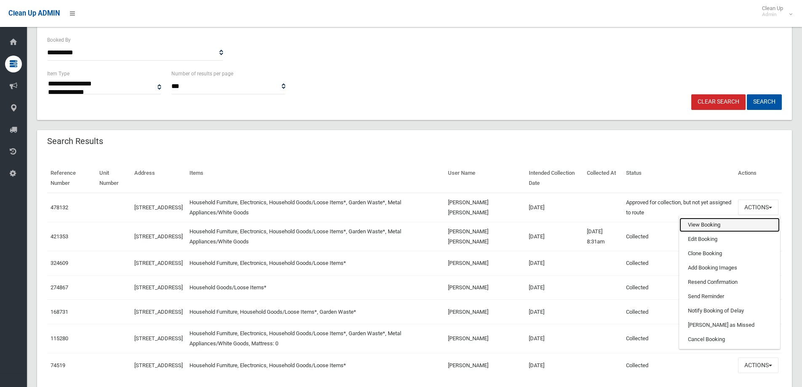
click at [732, 225] on link "View Booking" at bounding box center [729, 225] width 100 height 14
